Goal: Contribute content: Contribute content

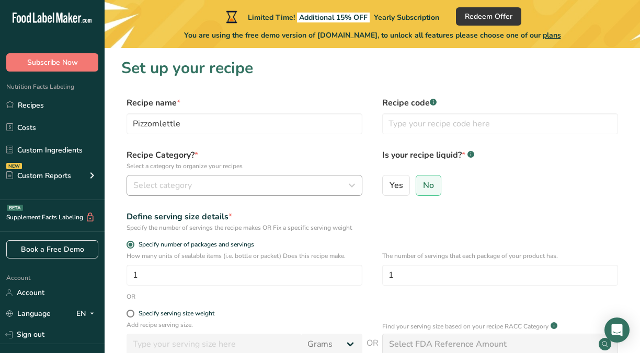
type input "Pizzomlettle"
click at [226, 181] on div "Select category" at bounding box center [241, 185] width 216 height 13
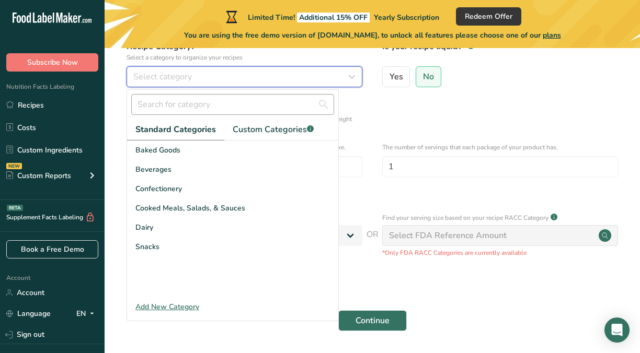
scroll to position [110, 0]
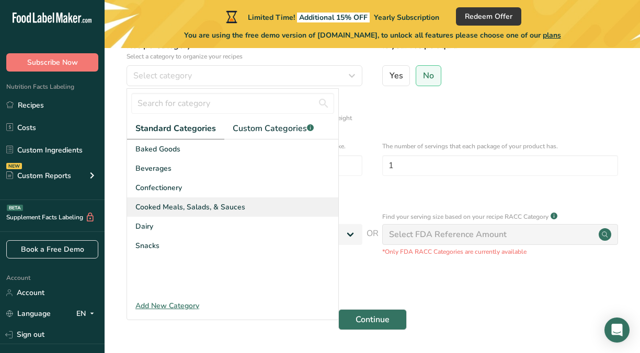
click at [239, 201] on div "Cooked Meals, Salads, & Sauces" at bounding box center [232, 207] width 211 height 19
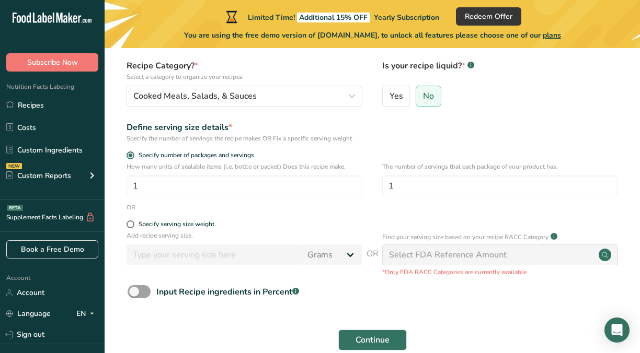
scroll to position [88, 0]
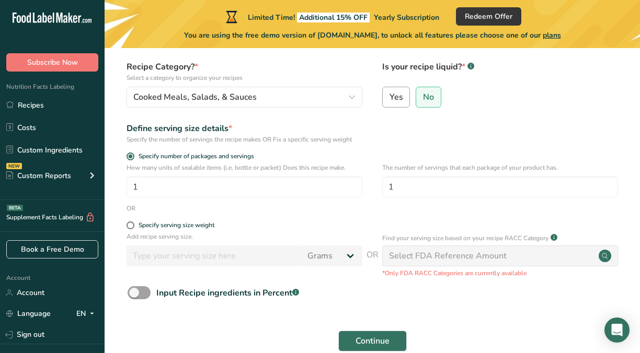
click at [406, 103] on label "Yes" at bounding box center [396, 97] width 28 height 21
click at [389, 100] on input "Yes" at bounding box center [386, 97] width 7 height 7
radio input "true"
radio input "false"
select select "22"
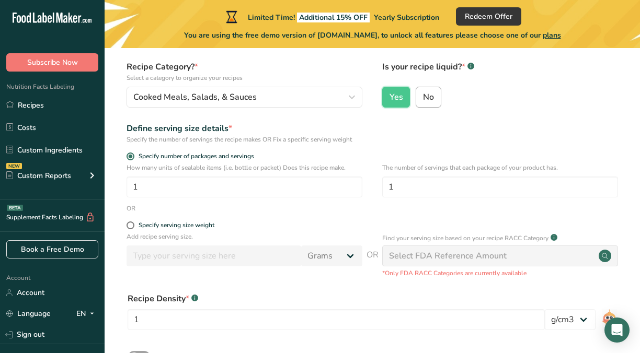
click at [425, 97] on span "No" at bounding box center [428, 97] width 11 height 10
click at [423, 97] on input "No" at bounding box center [419, 97] width 7 height 7
radio input "true"
radio input "false"
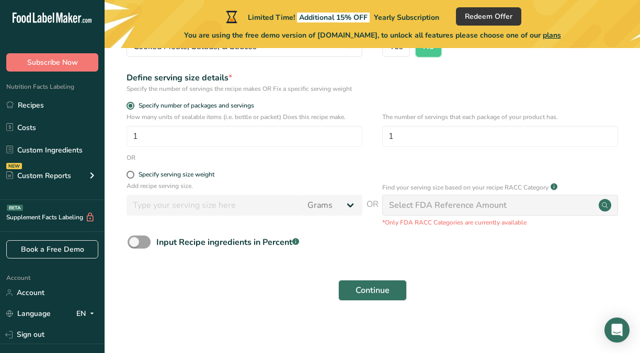
scroll to position [143, 0]
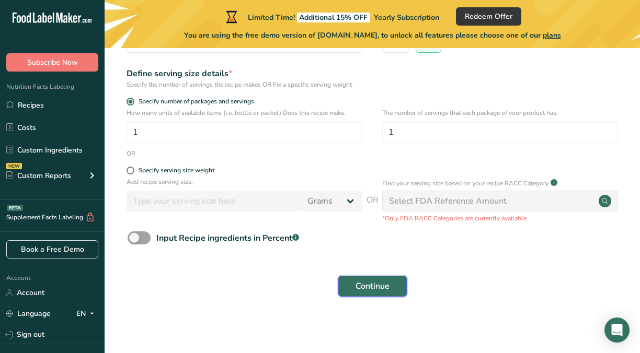
click at [385, 279] on button "Continue" at bounding box center [372, 286] width 68 height 21
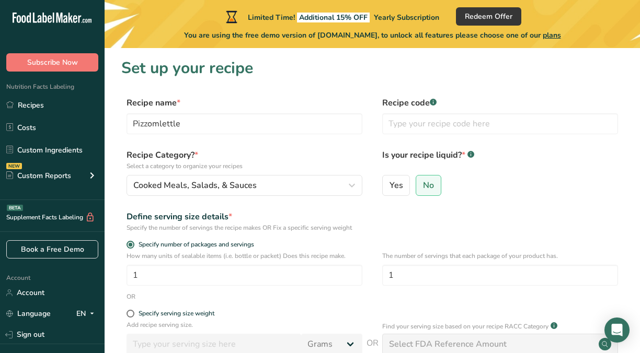
scroll to position [27, 0]
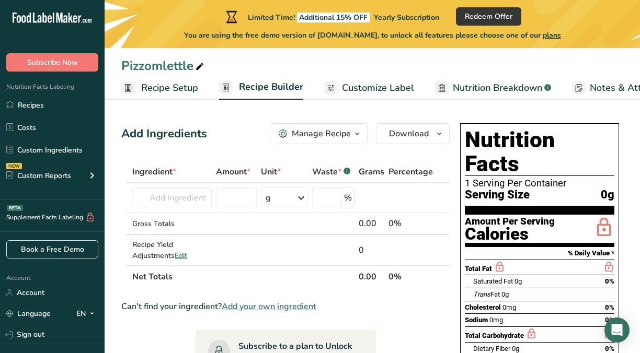
scroll to position [1, 0]
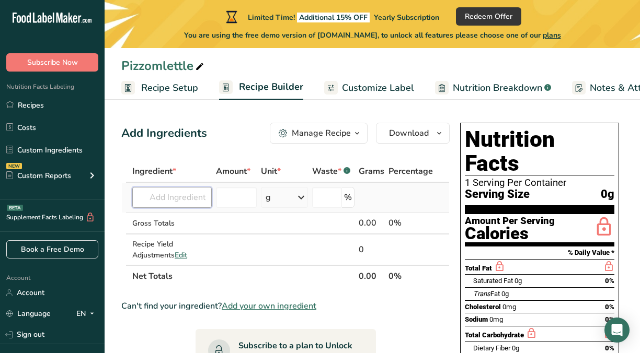
click at [173, 197] on input "text" at bounding box center [171, 197] width 79 height 21
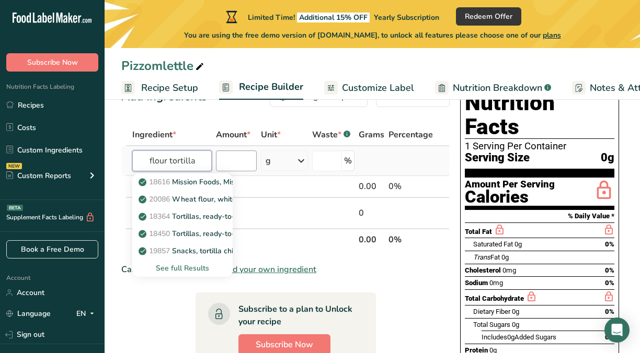
type input "flour tortilla"
click at [229, 163] on input "number" at bounding box center [236, 161] width 41 height 21
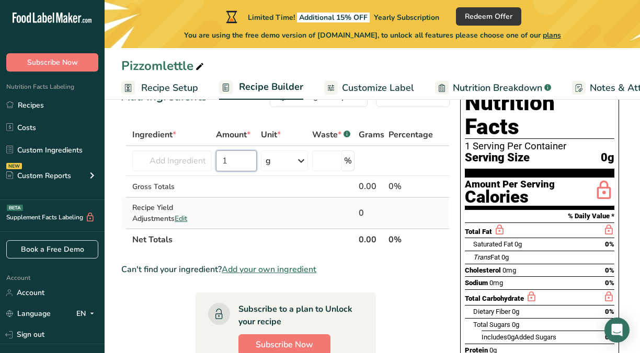
scroll to position [40, 0]
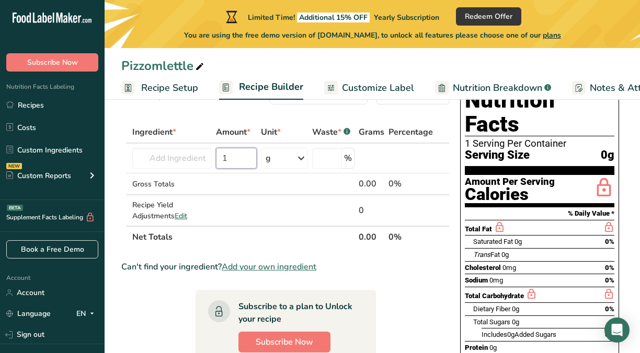
type input "1"
click at [228, 235] on th "Net Totals" at bounding box center [243, 237] width 226 height 22
